Goal: Task Accomplishment & Management: Use online tool/utility

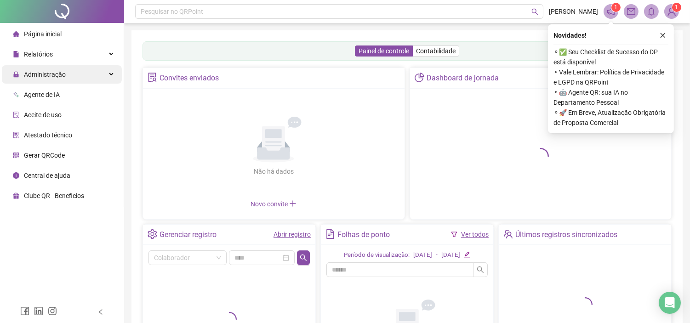
click at [79, 77] on div "Administração" at bounding box center [62, 74] width 120 height 18
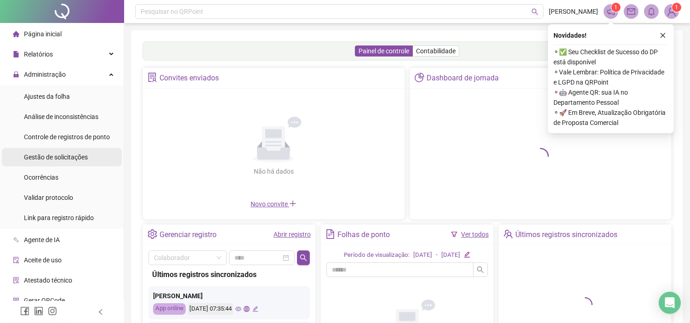
click at [82, 162] on div "Gestão de solicitações" at bounding box center [56, 157] width 64 height 18
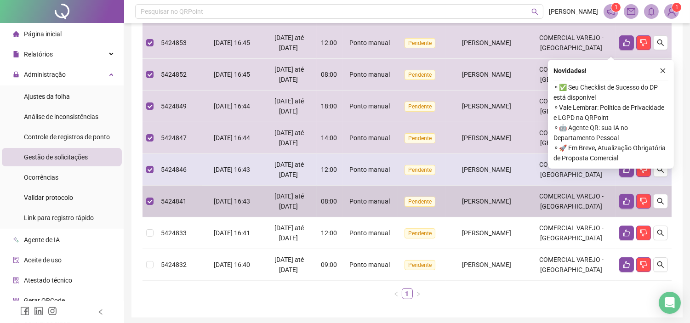
scroll to position [255, 0]
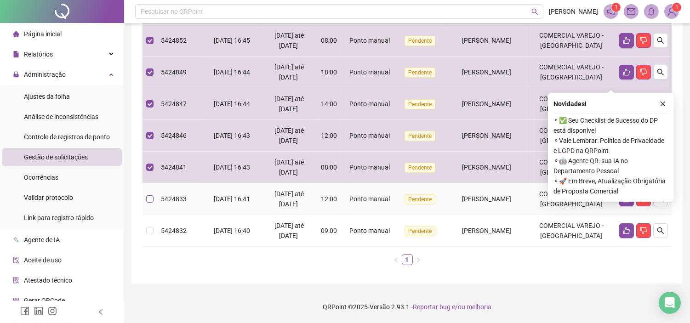
click at [149, 204] on label at bounding box center [149, 199] width 7 height 10
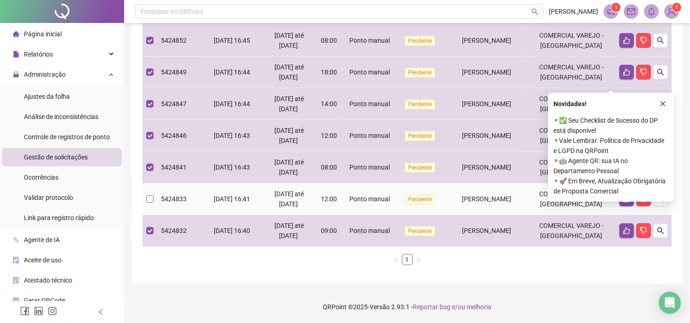
click at [149, 204] on label at bounding box center [149, 199] width 7 height 10
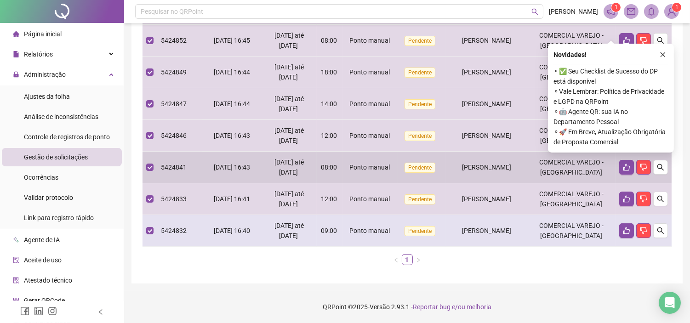
scroll to position [0, 0]
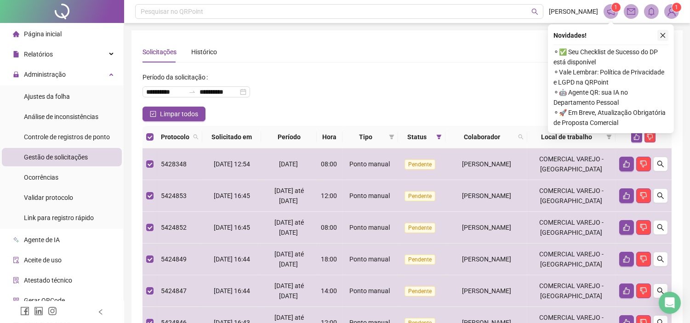
click at [664, 35] on icon "close" at bounding box center [663, 35] width 6 height 6
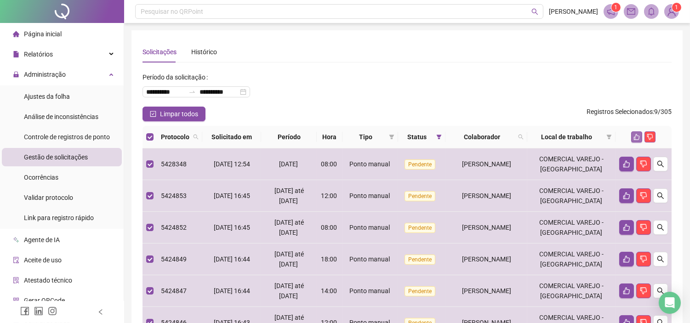
click at [638, 134] on icon "like" at bounding box center [637, 137] width 6 height 6
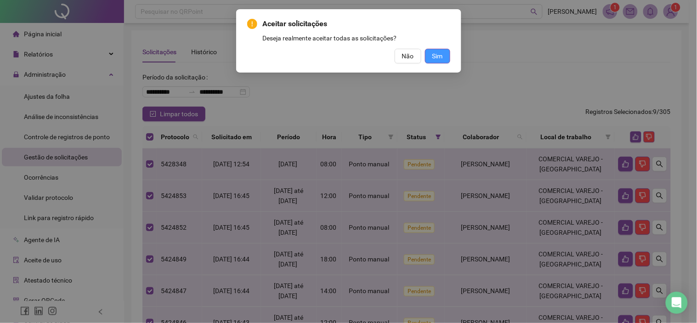
click at [440, 57] on span "Sim" at bounding box center [438, 56] width 11 height 10
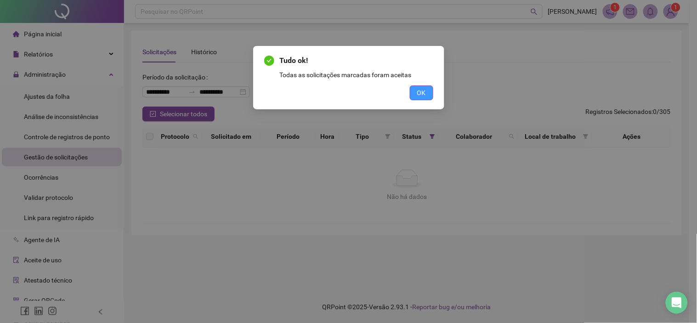
click at [421, 90] on span "OK" at bounding box center [421, 93] width 9 height 10
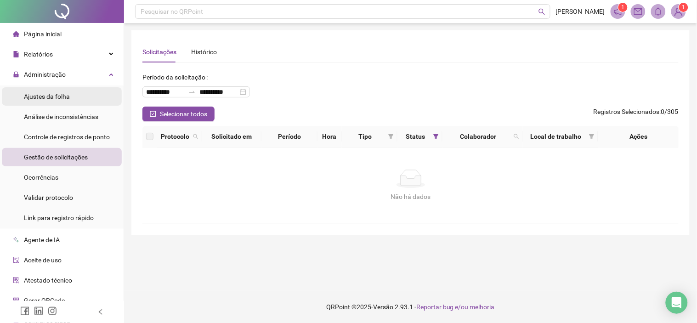
click at [50, 97] on span "Ajustes da folha" at bounding box center [47, 96] width 46 height 7
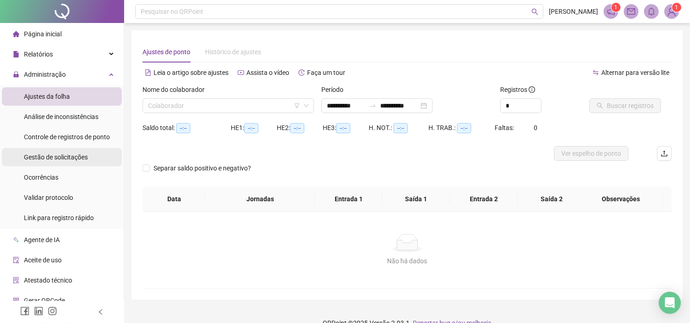
type input "**********"
click at [239, 108] on input "search" at bounding box center [224, 106] width 152 height 14
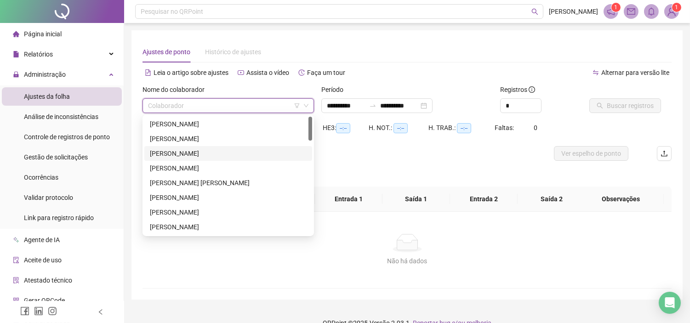
click at [240, 154] on div "[PERSON_NAME]" at bounding box center [228, 154] width 157 height 10
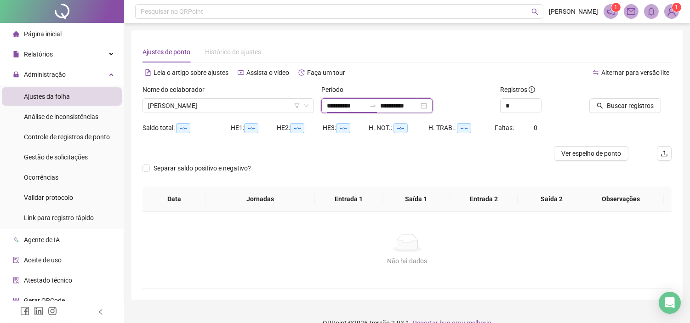
click at [350, 107] on input "**********" at bounding box center [346, 106] width 39 height 10
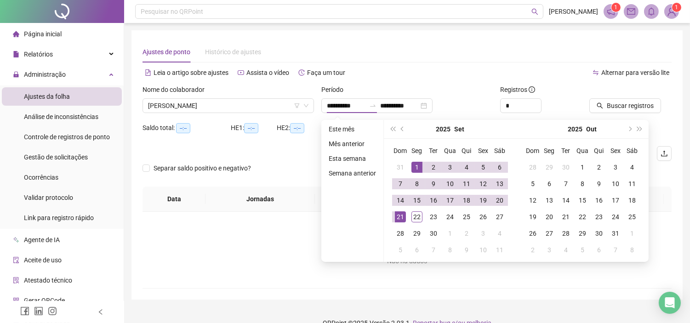
drag, startPoint x: 402, startPoint y: 127, endPoint x: 410, endPoint y: 131, distance: 8.2
click at [402, 128] on span "prev-year" at bounding box center [403, 129] width 5 height 5
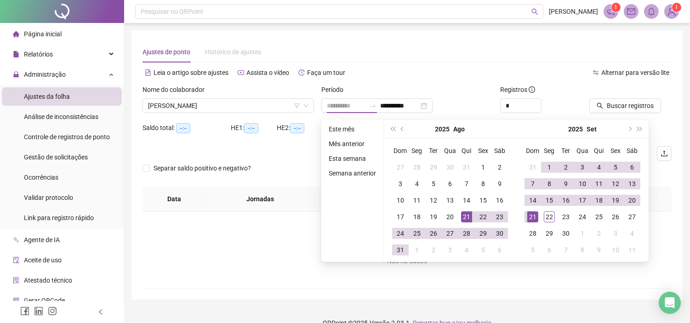
type input "**********"
click at [463, 218] on div "21" at bounding box center [466, 216] width 11 height 11
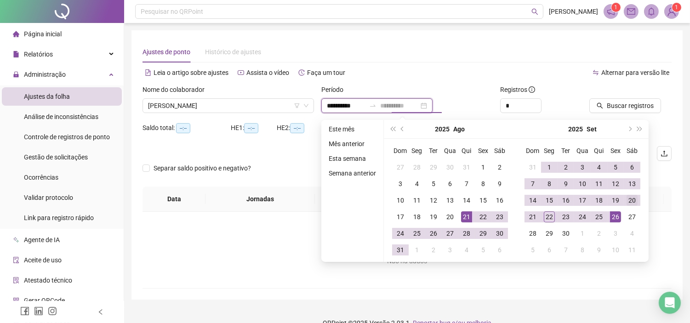
type input "**********"
click at [630, 197] on div "20" at bounding box center [632, 200] width 11 height 11
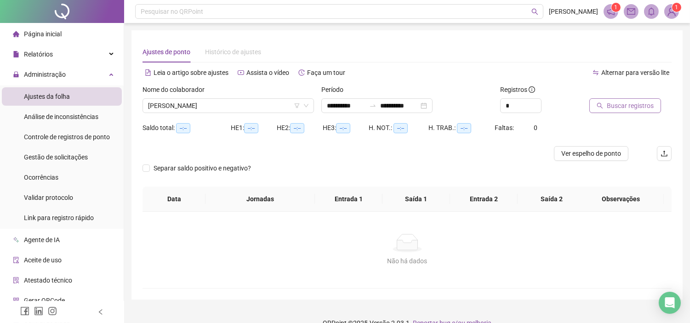
click at [630, 101] on span "Buscar registros" at bounding box center [630, 106] width 47 height 10
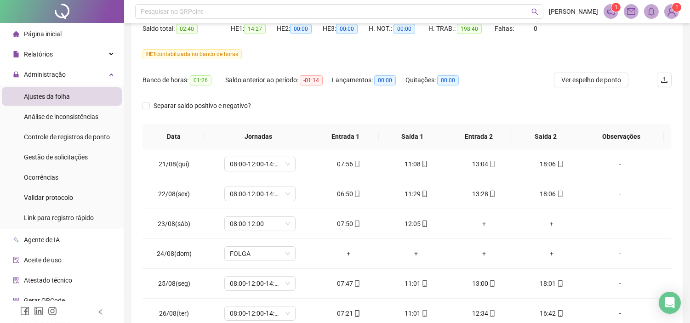
scroll to position [57, 0]
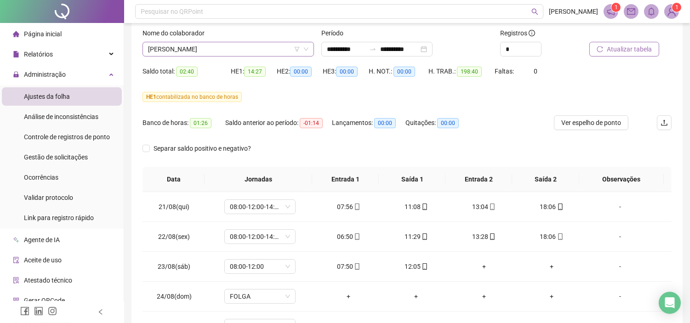
click at [257, 50] on span "[PERSON_NAME]" at bounding box center [228, 49] width 160 height 14
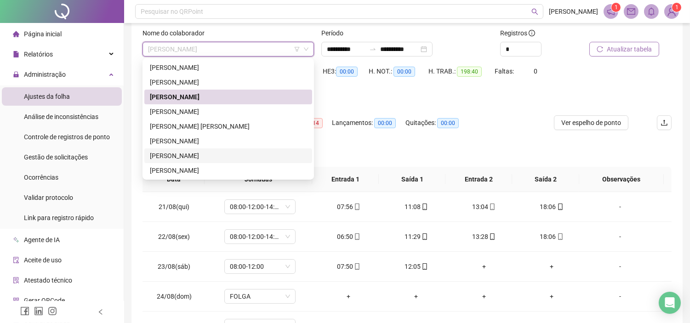
drag, startPoint x: 223, startPoint y: 156, endPoint x: 479, endPoint y: 136, distance: 256.4
click at [223, 156] on div "[PERSON_NAME]" at bounding box center [228, 156] width 157 height 10
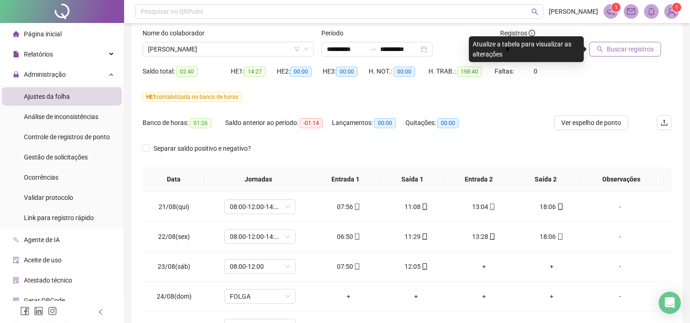
click at [617, 48] on span "Buscar registros" at bounding box center [630, 49] width 47 height 10
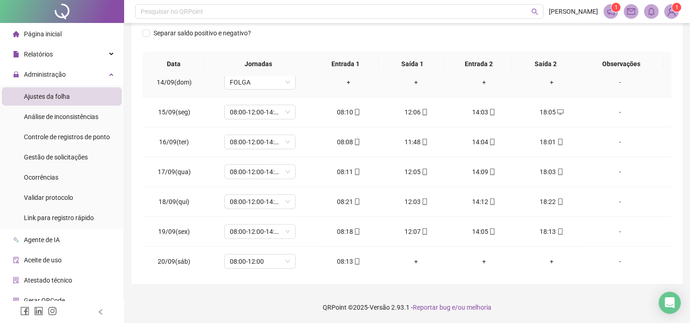
scroll to position [732, 0]
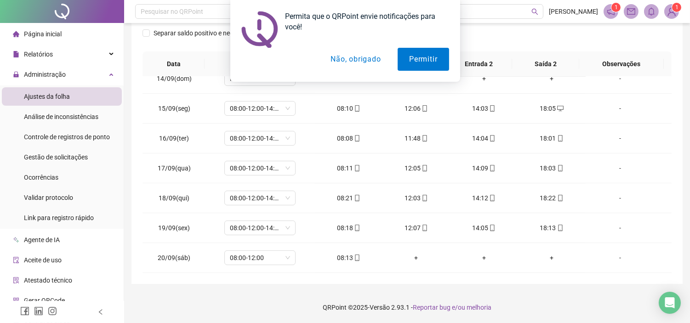
click at [356, 63] on button "Não, obrigado" at bounding box center [355, 59] width 73 height 23
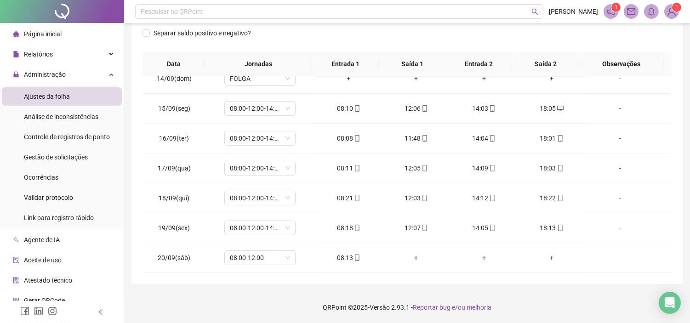
scroll to position [0, 0]
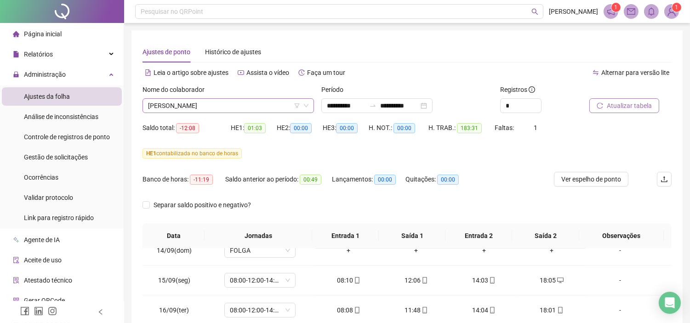
click at [272, 106] on span "[PERSON_NAME]" at bounding box center [228, 106] width 160 height 14
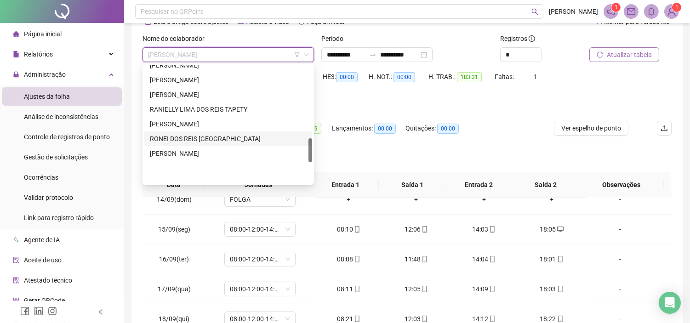
scroll to position [354, 0]
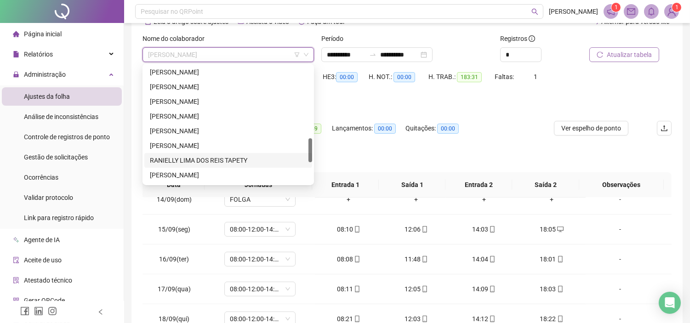
click at [220, 164] on div "RANIELLY LIMA DOS REIS TAPETY" at bounding box center [228, 160] width 157 height 10
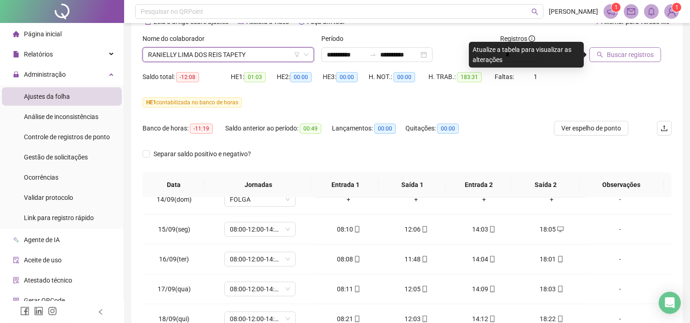
click at [631, 57] on span "Buscar registros" at bounding box center [630, 55] width 47 height 10
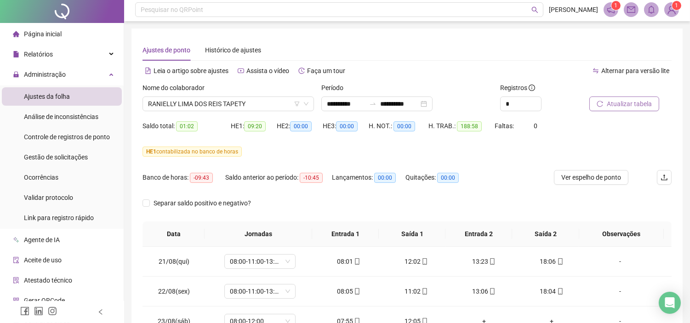
scroll to position [0, 0]
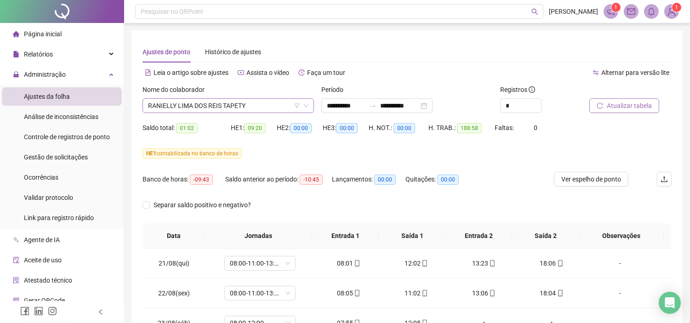
click at [246, 103] on span "RANIELLY LIMA DOS REIS TAPETY" at bounding box center [228, 106] width 160 height 14
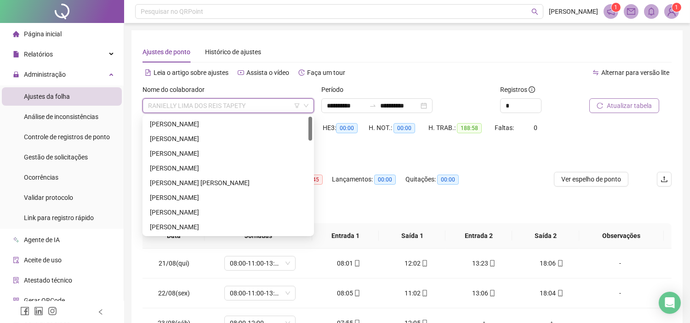
drag, startPoint x: 309, startPoint y: 200, endPoint x: 299, endPoint y: 117, distance: 83.8
click at [299, 117] on div "[PERSON_NAME] DAS NEVES [PERSON_NAME] [PERSON_NAME] [PERSON_NAME] [PERSON_NAME]…" at bounding box center [228, 176] width 168 height 118
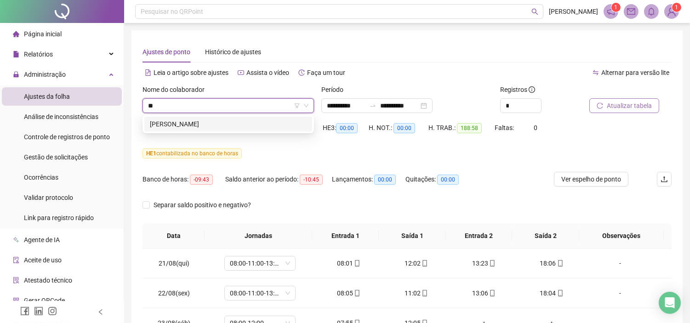
type input "***"
click at [253, 125] on div "[PERSON_NAME]" at bounding box center [228, 124] width 157 height 10
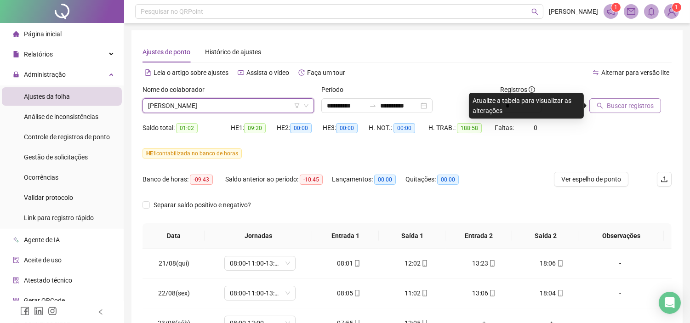
click at [624, 106] on span "Buscar registros" at bounding box center [630, 106] width 47 height 10
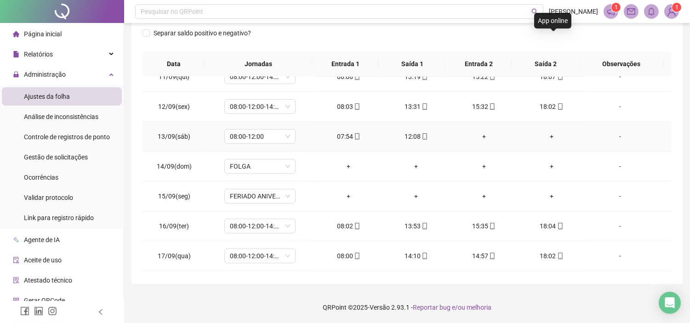
scroll to position [732, 0]
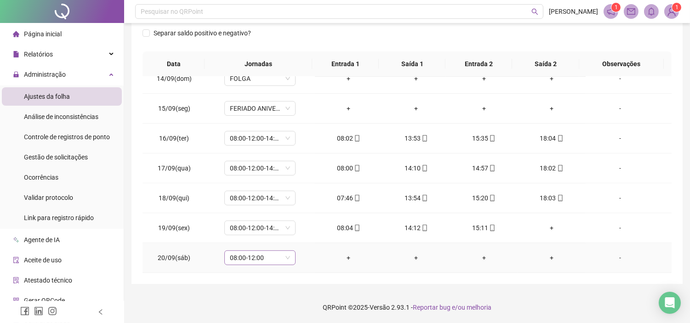
click at [287, 260] on span "08:00-12:00" at bounding box center [260, 258] width 60 height 14
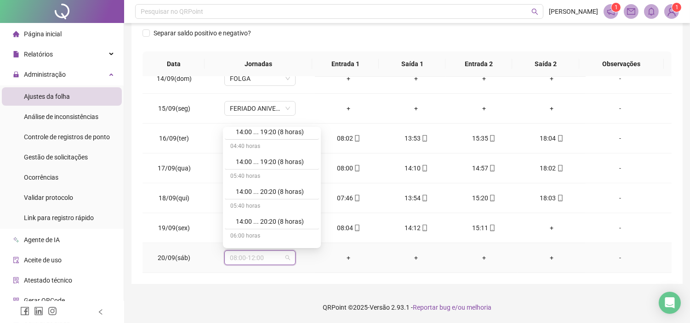
scroll to position [5868, 0]
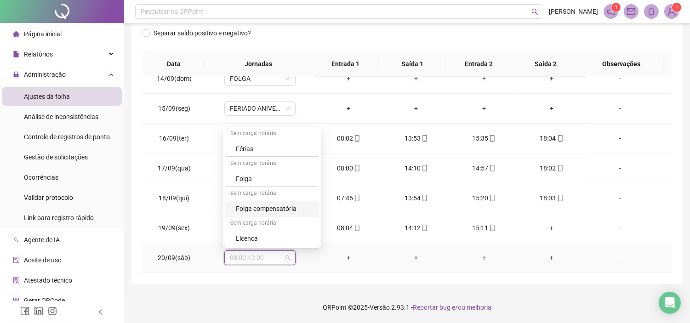
click at [283, 202] on div "Folga compensatória" at bounding box center [272, 208] width 94 height 15
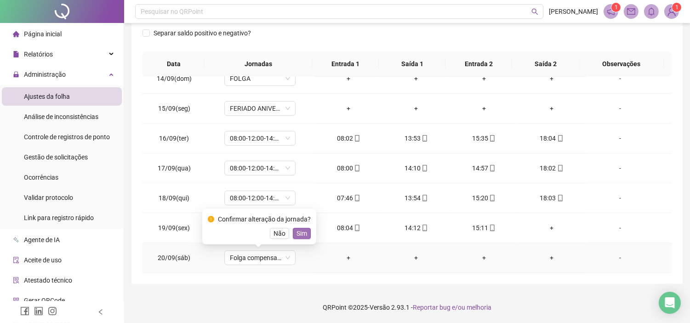
click at [300, 230] on span "Sim" at bounding box center [302, 234] width 11 height 10
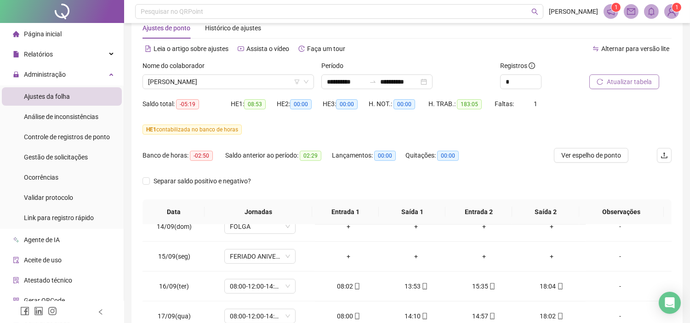
scroll to position [0, 0]
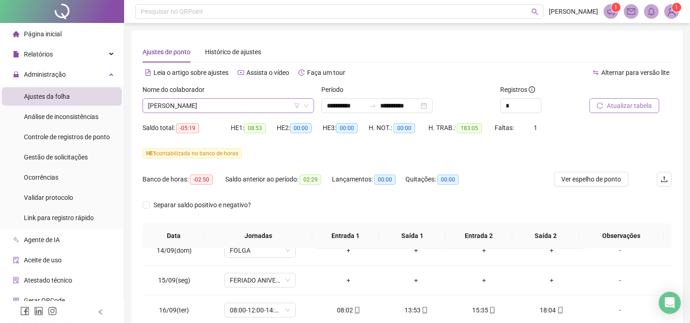
click at [279, 103] on span "[PERSON_NAME]" at bounding box center [228, 106] width 160 height 14
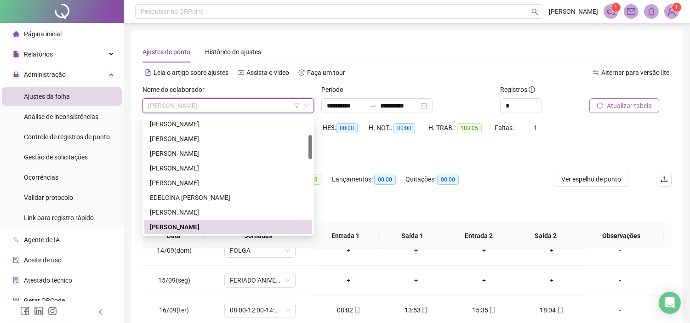
type input "*"
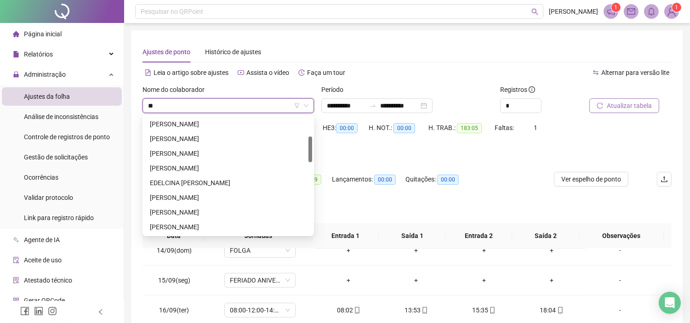
scroll to position [0, 0]
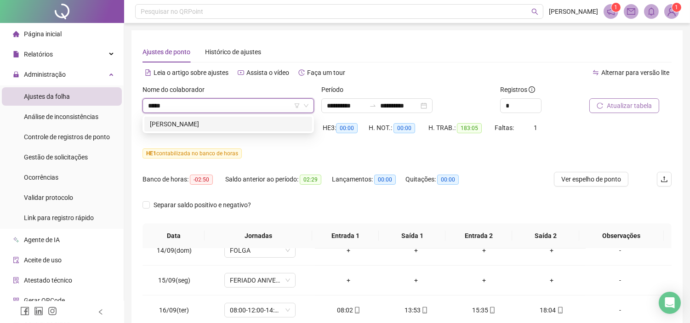
type input "******"
drag, startPoint x: 223, startPoint y: 127, endPoint x: 629, endPoint y: 119, distance: 406.1
click at [222, 127] on div "[PERSON_NAME]" at bounding box center [228, 124] width 157 height 10
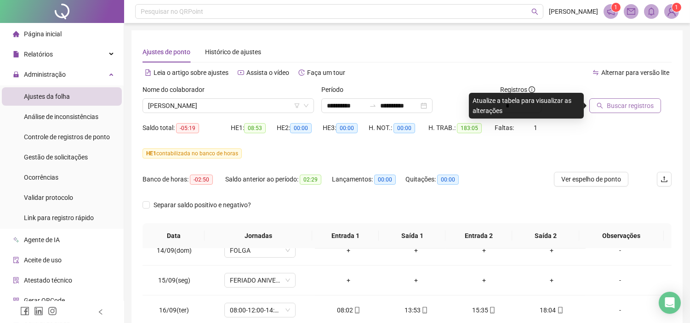
click at [635, 108] on span "Buscar registros" at bounding box center [630, 106] width 47 height 10
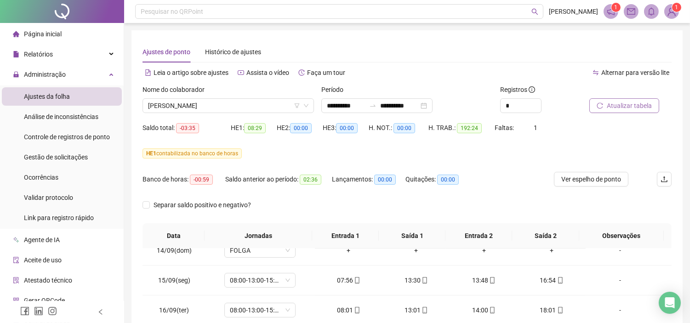
click at [635, 107] on span "Atualizar tabela" at bounding box center [629, 106] width 45 height 10
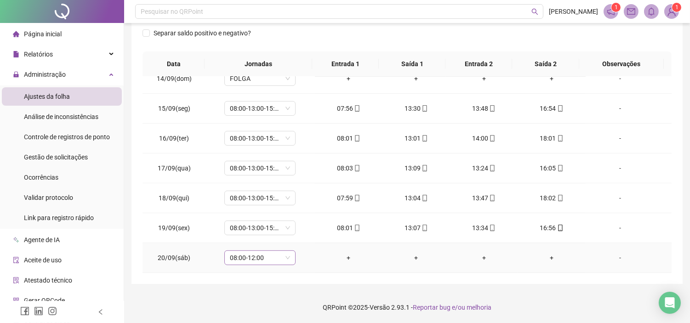
click at [277, 262] on span "08:00-12:00" at bounding box center [260, 258] width 60 height 14
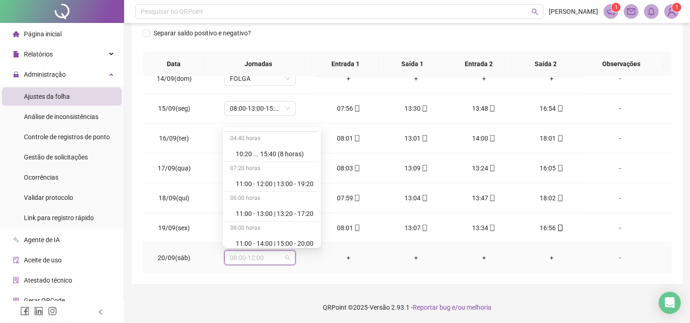
scroll to position [5868, 0]
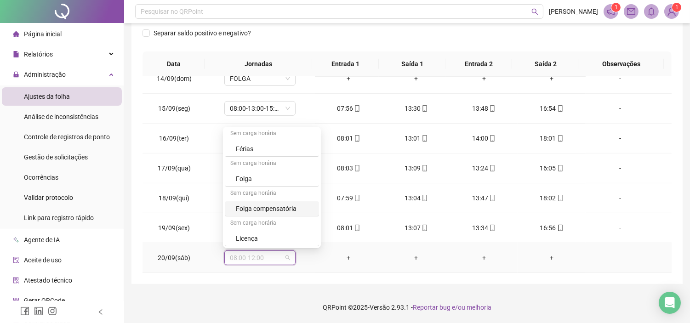
click at [297, 212] on div "Folga compensatória" at bounding box center [275, 209] width 78 height 10
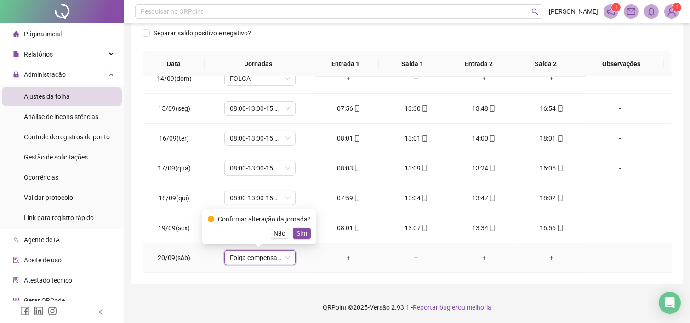
click at [305, 234] on button "Sim" at bounding box center [302, 233] width 18 height 11
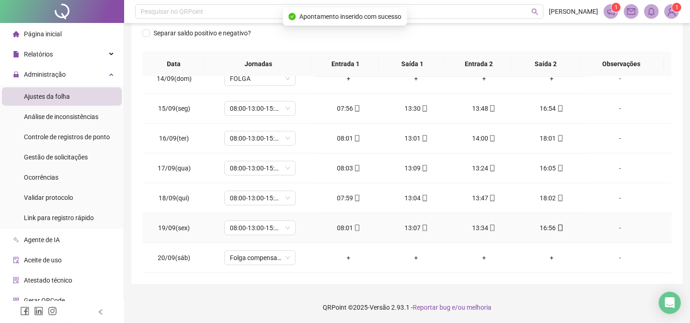
click at [305, 234] on td "08:00-13:00-15:00-18:00" at bounding box center [260, 228] width 109 height 30
